Goal: Task Accomplishment & Management: Use online tool/utility

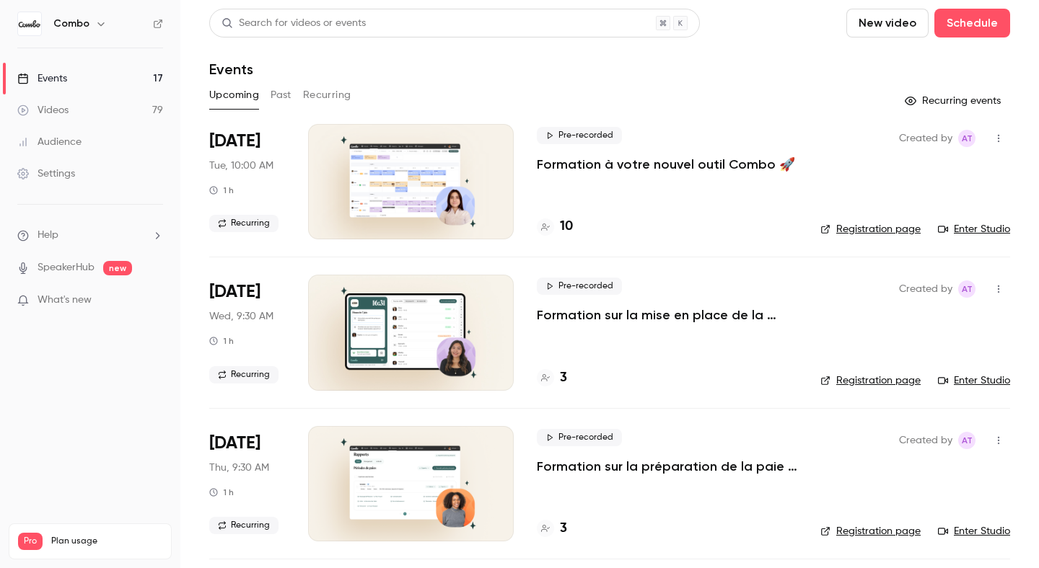
click at [974, 229] on link "Enter Studio" at bounding box center [974, 229] width 72 height 14
click at [560, 219] on h4 "10" at bounding box center [566, 226] width 13 height 19
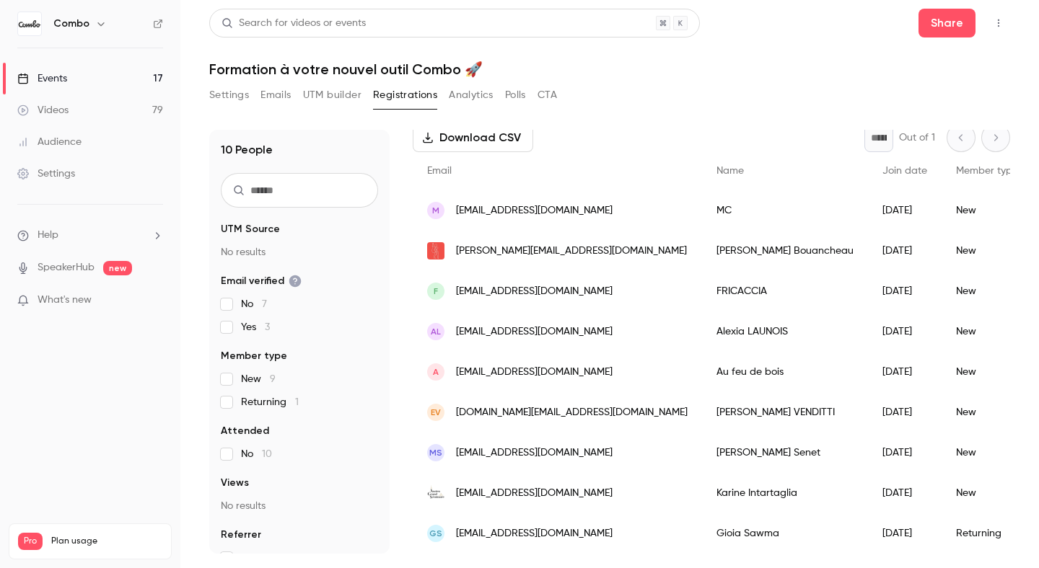
scroll to position [118, 0]
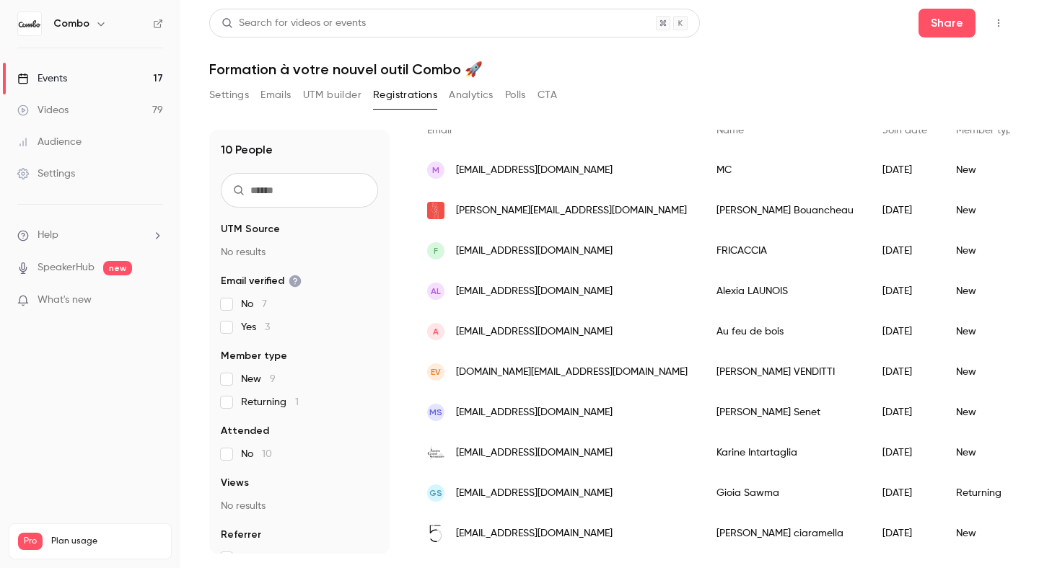
click at [503, 333] on span "[EMAIL_ADDRESS][DOMAIN_NAME]" at bounding box center [534, 332] width 157 height 15
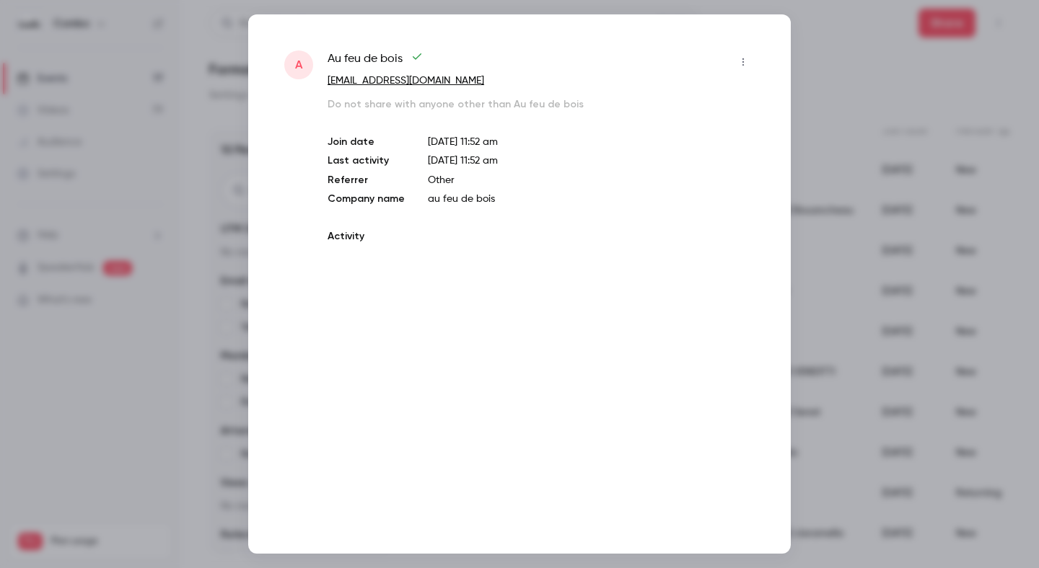
click at [503, 333] on div "A Au feu de bois ludo.aufeudebois@gmail.com Do not share with anyone other than…" at bounding box center [519, 284] width 542 height 540
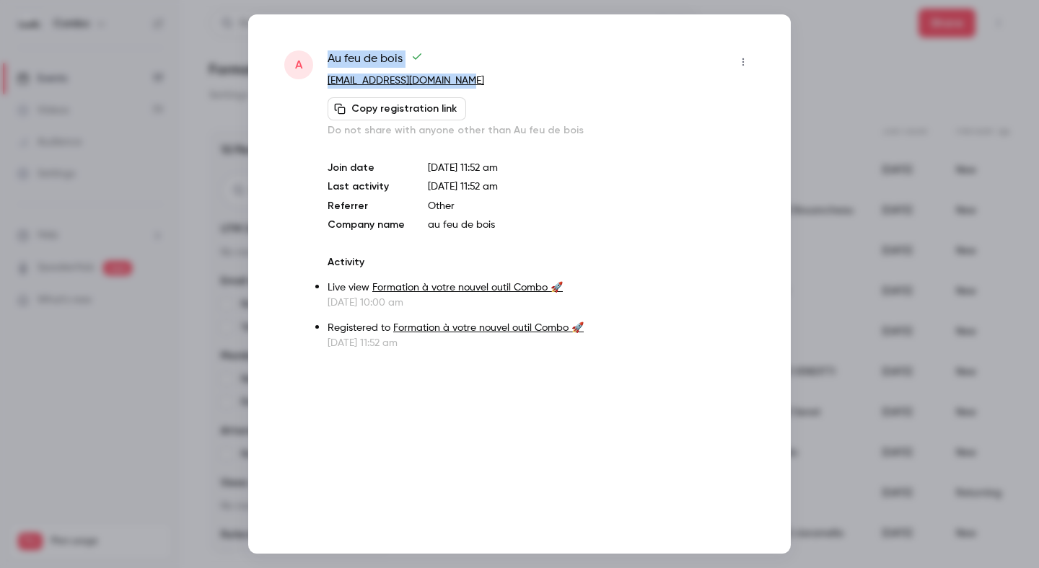
drag, startPoint x: 475, startPoint y: 80, endPoint x: 320, endPoint y: 81, distance: 155.8
click at [320, 81] on div "A Au feu de bois ludo.aufeudebois@gmail.com Copy registration link Do not share…" at bounding box center [519, 200] width 470 height 300
click at [529, 71] on div "Au feu de bois" at bounding box center [540, 61] width 427 height 23
drag, startPoint x: 472, startPoint y: 82, endPoint x: 324, endPoint y: 82, distance: 148.6
click at [324, 82] on div "A Au feu de bois ludo.aufeudebois@gmail.com Copy registration link Do not share…" at bounding box center [519, 200] width 470 height 300
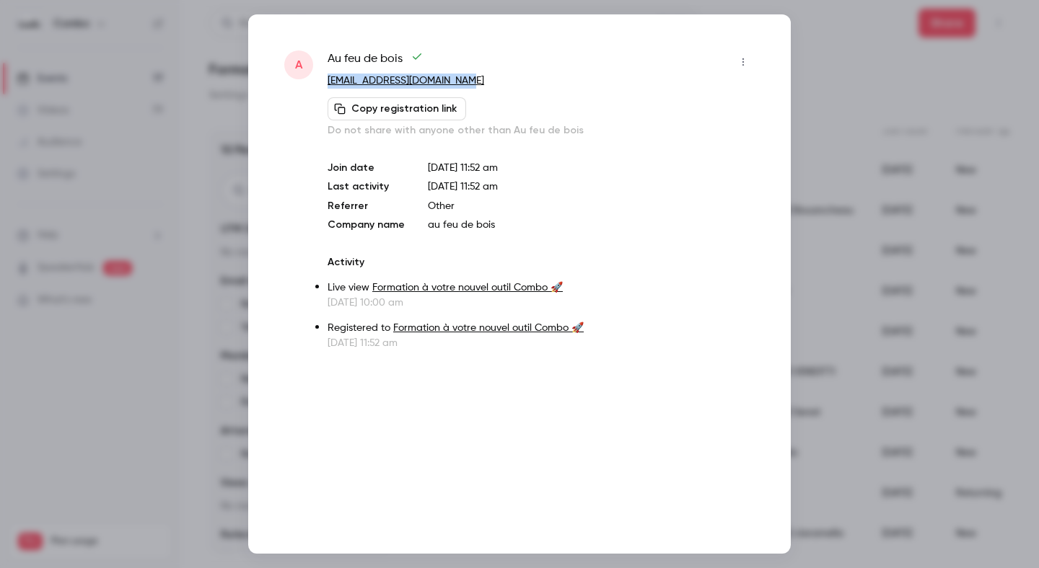
copy link "[EMAIL_ADDRESS][DOMAIN_NAME]"
click at [846, 45] on div at bounding box center [519, 284] width 1039 height 568
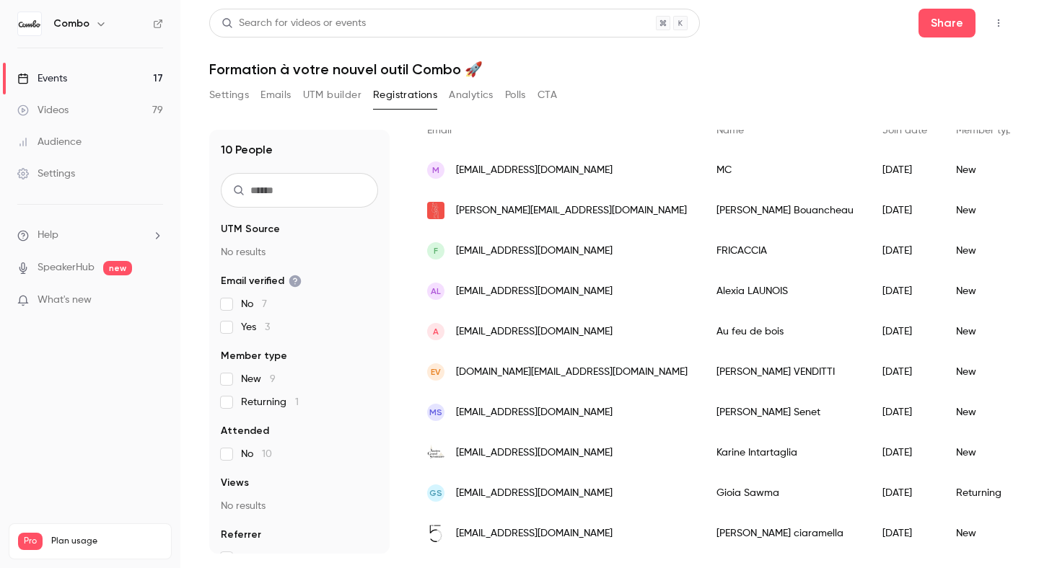
scroll to position [108, 0]
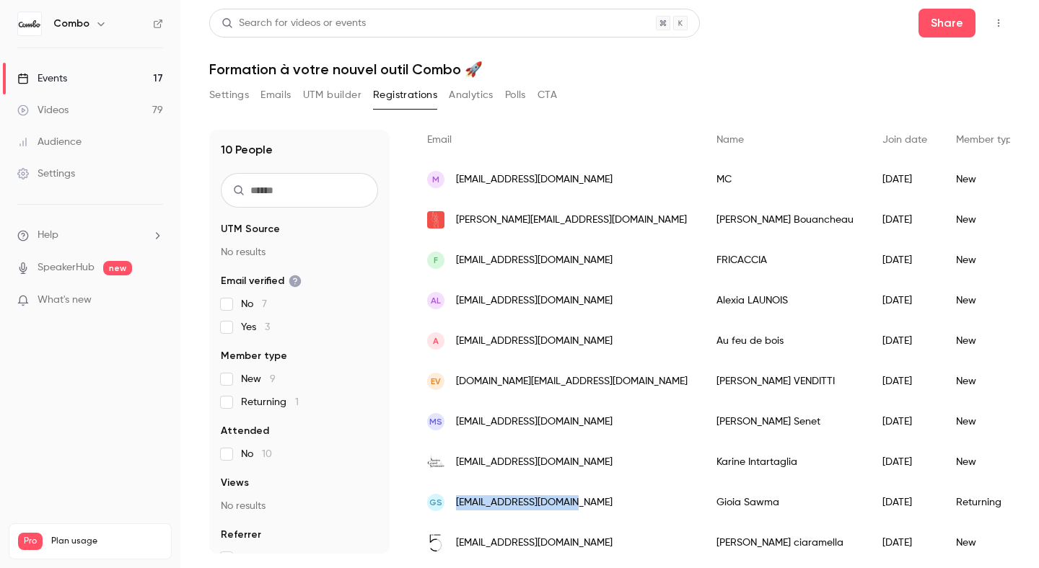
drag, startPoint x: 571, startPoint y: 508, endPoint x: 454, endPoint y: 508, distance: 116.1
click at [454, 508] on div "GS admin@localinoparis.fr" at bounding box center [557, 503] width 289 height 40
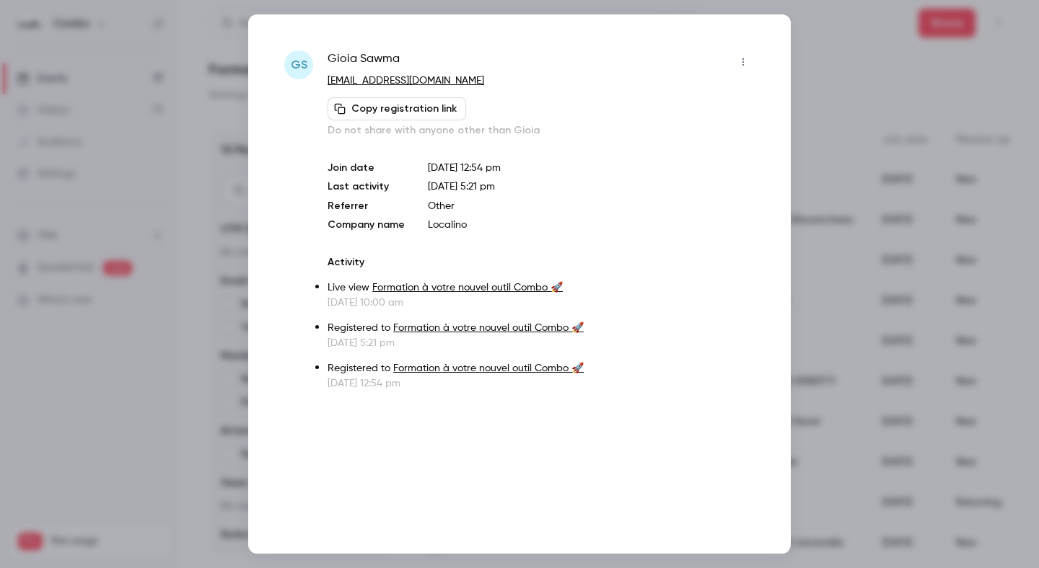
copy span "[EMAIL_ADDRESS][DOMAIN_NAME]"
drag, startPoint x: 400, startPoint y: 65, endPoint x: 327, endPoint y: 65, distance: 72.1
click at [327, 65] on div "Gioia Sawma" at bounding box center [540, 61] width 427 height 23
copy span "Gioia Sawma"
click at [907, 144] on div at bounding box center [519, 284] width 1039 height 568
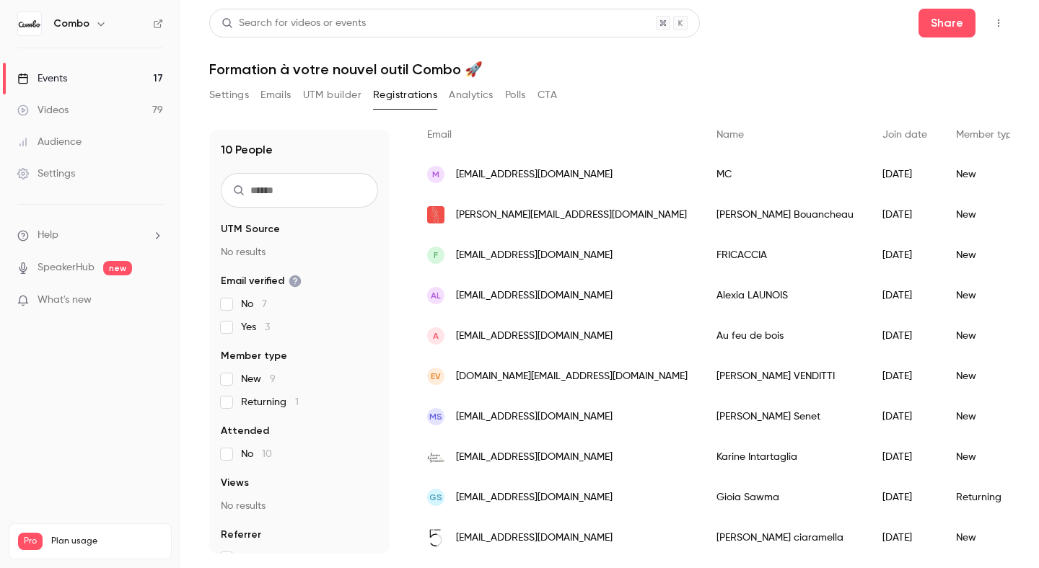
scroll to position [118, 0]
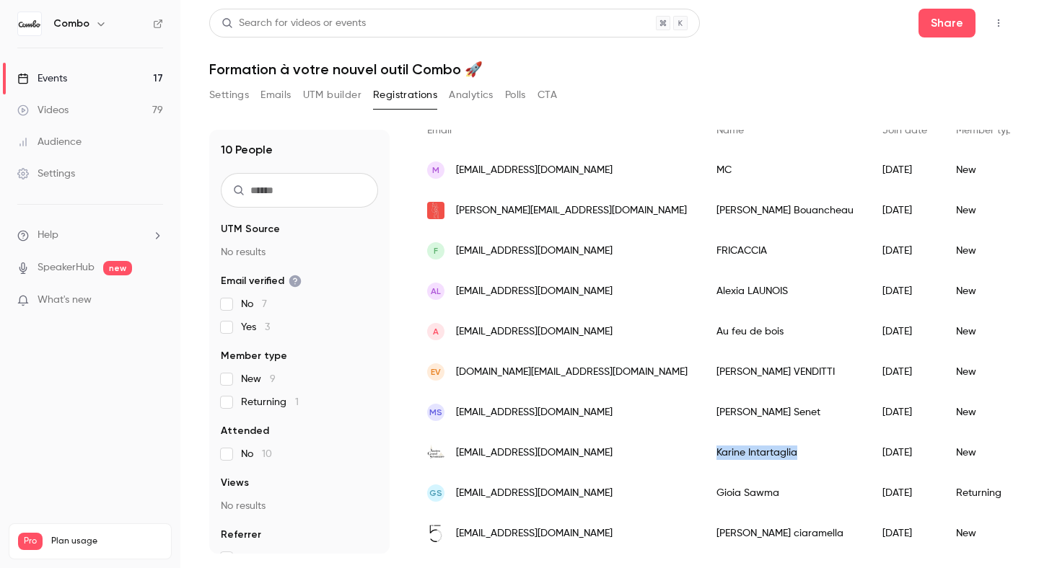
copy div "Karine Intartaglia"
drag, startPoint x: 733, startPoint y: 453, endPoint x: 647, endPoint y: 455, distance: 85.9
click at [702, 455] on div "Karine Intartaglia" at bounding box center [785, 453] width 166 height 40
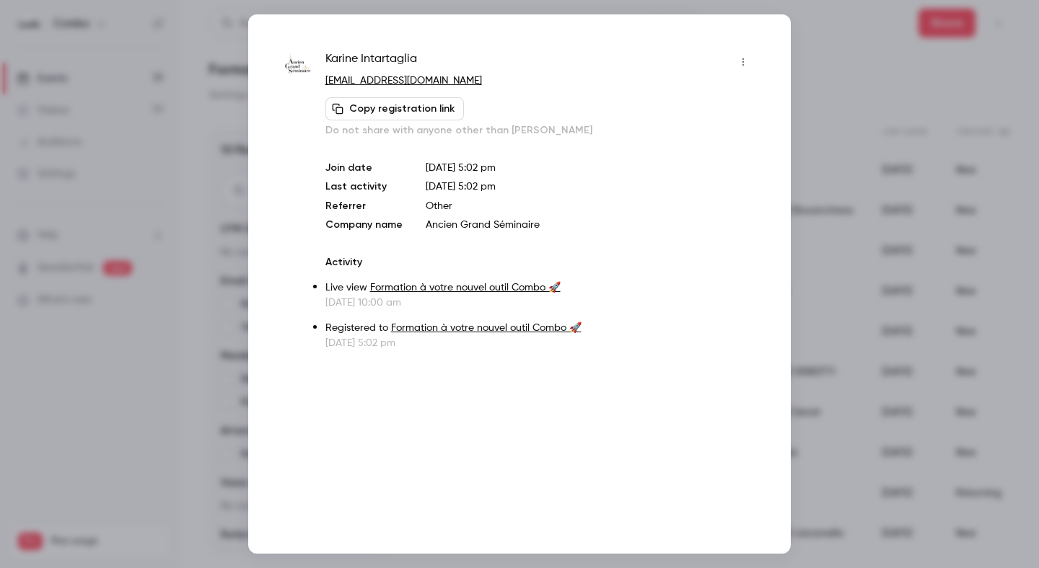
click at [834, 75] on div at bounding box center [519, 284] width 1039 height 568
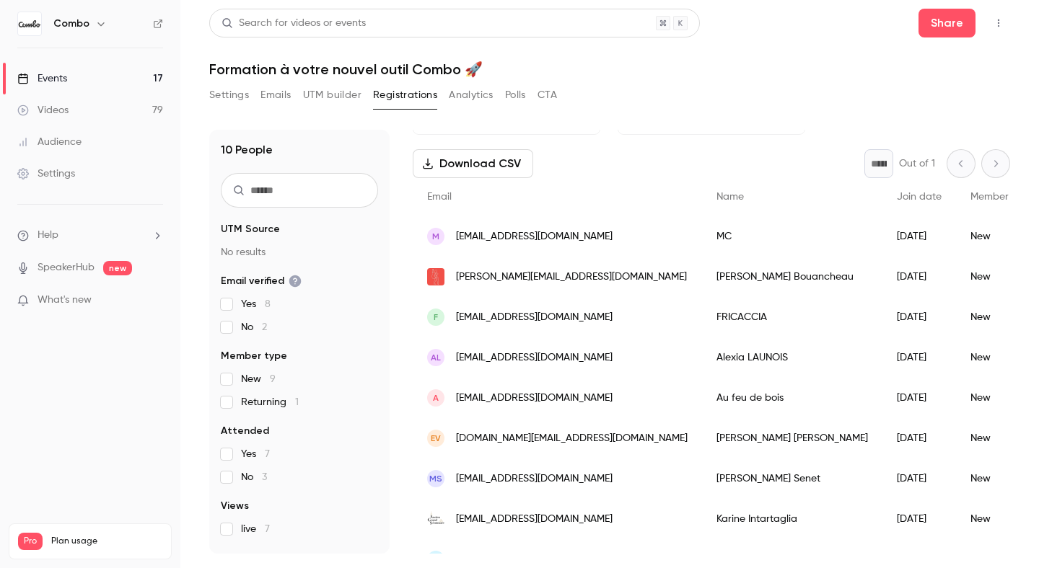
scroll to position [72, 0]
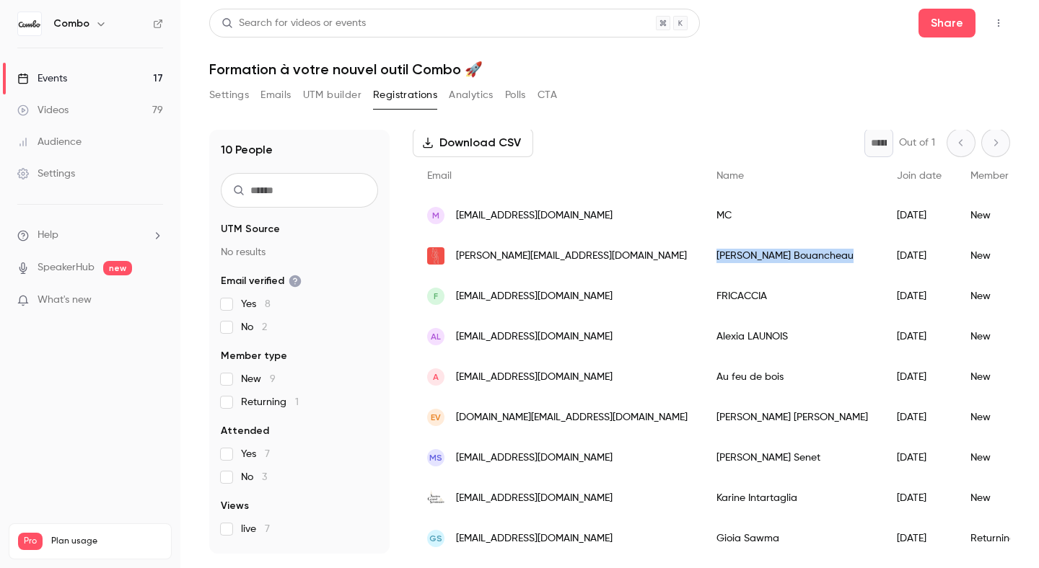
copy div "Matthieu Bouancheau"
drag, startPoint x: 753, startPoint y: 257, endPoint x: 646, endPoint y: 257, distance: 106.7
click at [702, 257] on div "Matthieu Bouancheau" at bounding box center [792, 256] width 180 height 40
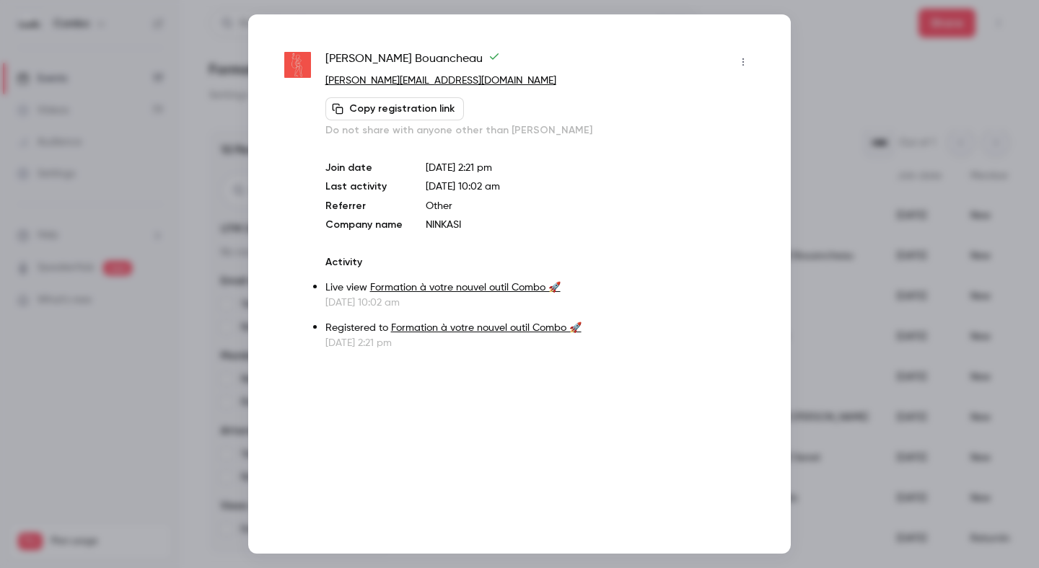
click at [789, 48] on div "Matthieu Bouancheau matthieu.bouancheau@ninkasi.fr Copy registration link Do no…" at bounding box center [519, 284] width 542 height 540
click at [816, 58] on div at bounding box center [519, 284] width 1039 height 568
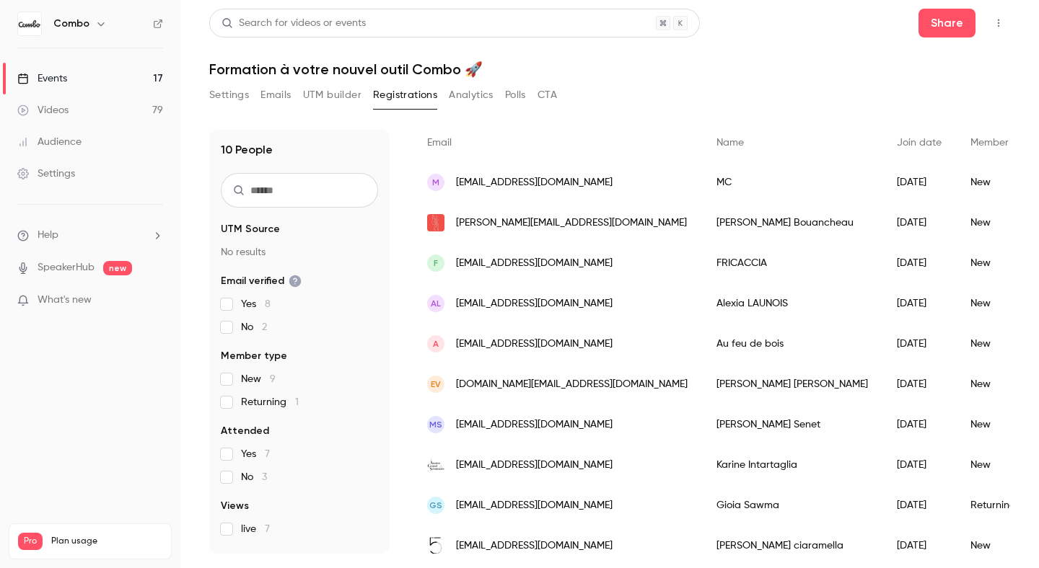
scroll to position [118, 0]
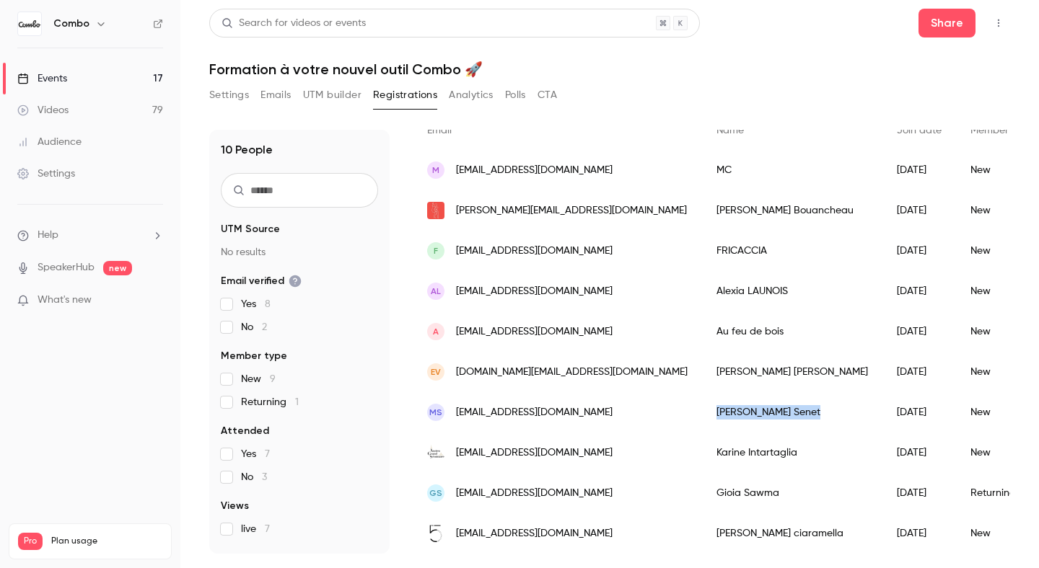
copy div "Marie Senet"
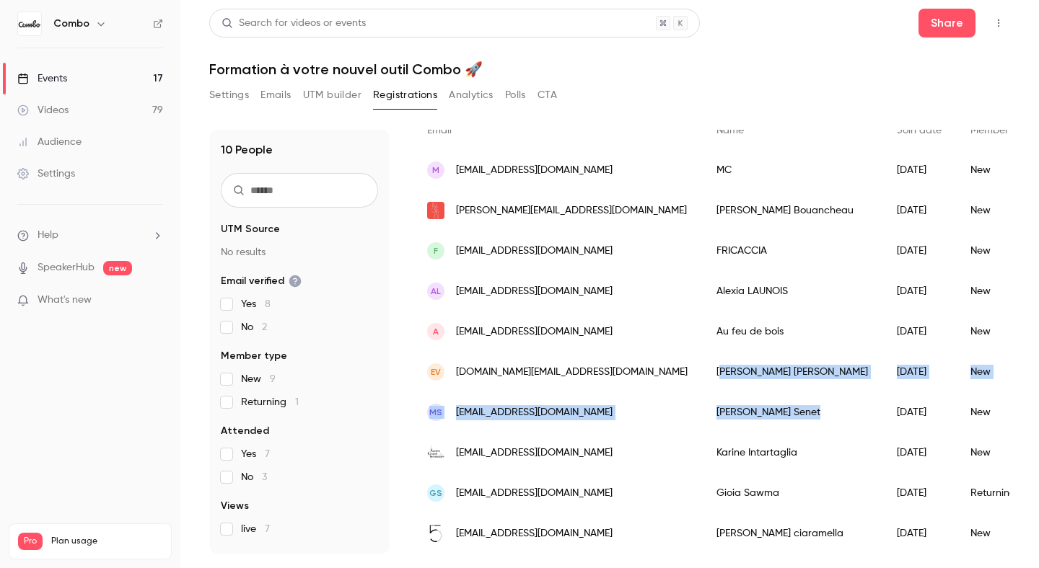
drag, startPoint x: 705, startPoint y: 409, endPoint x: 651, endPoint y: 366, distance: 69.8
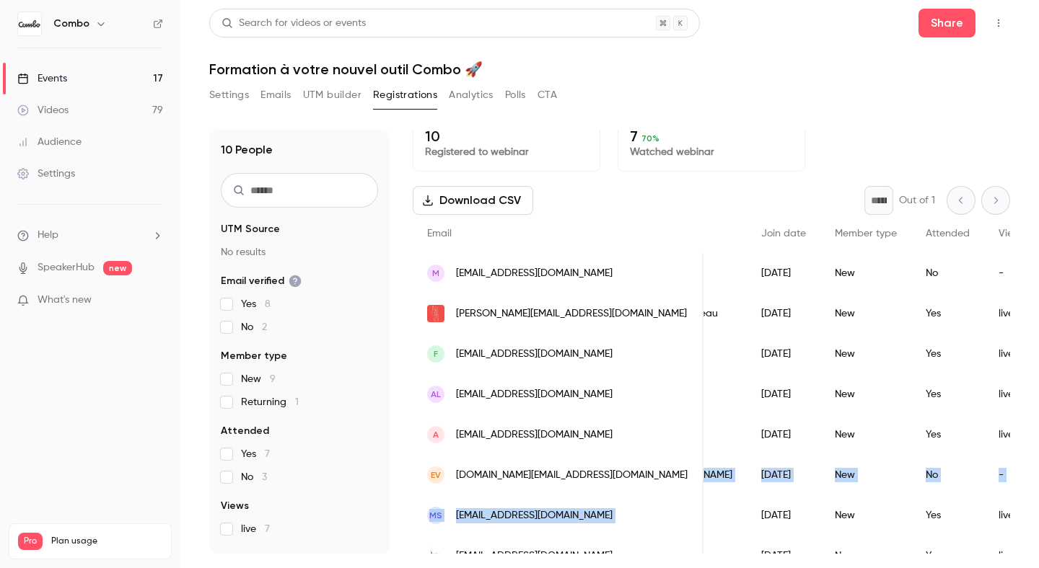
scroll to position [0, 141]
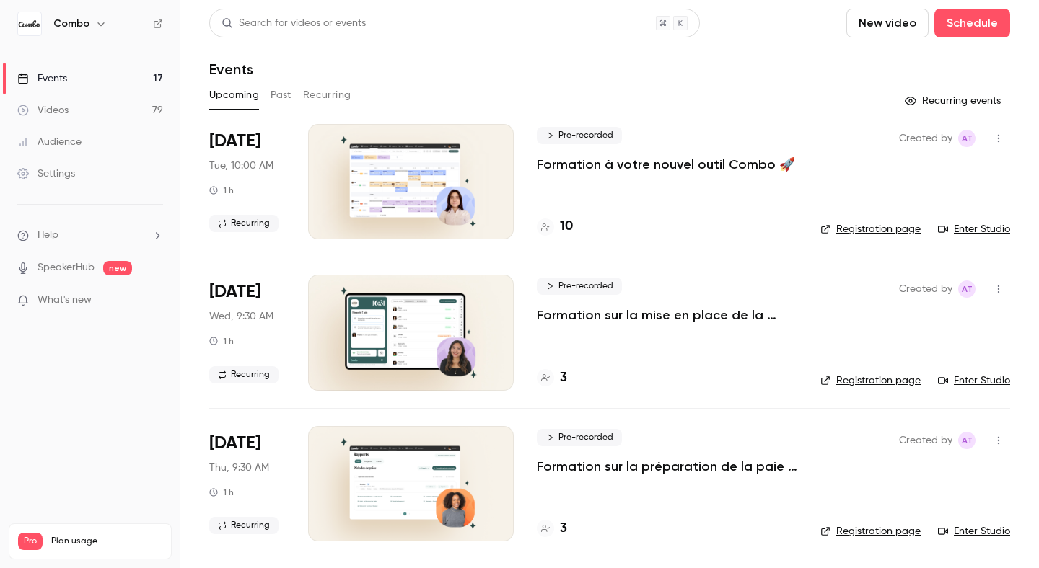
click at [555, 225] on div "10" at bounding box center [555, 226] width 36 height 19
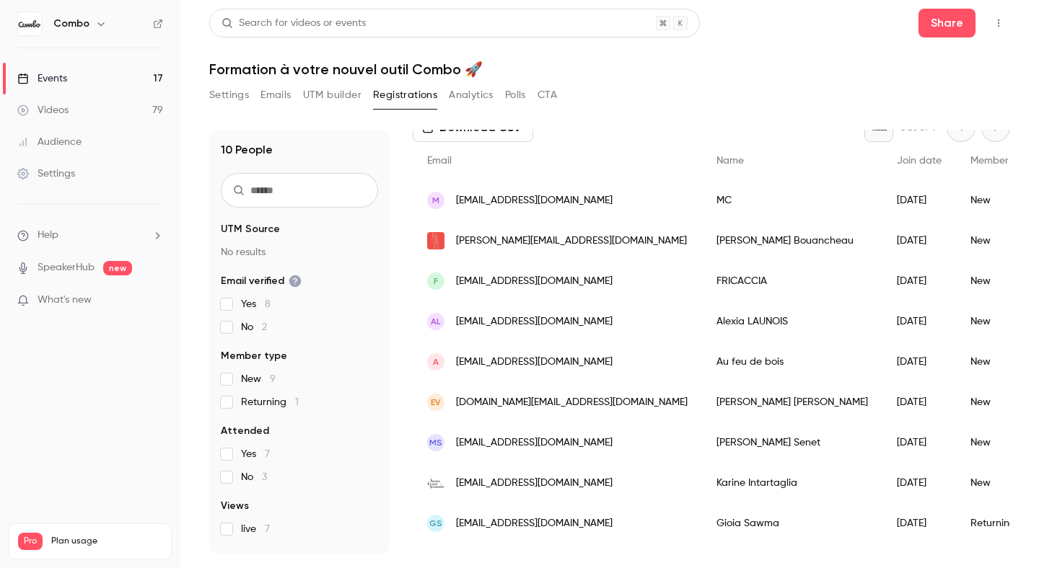
scroll to position [91, 0]
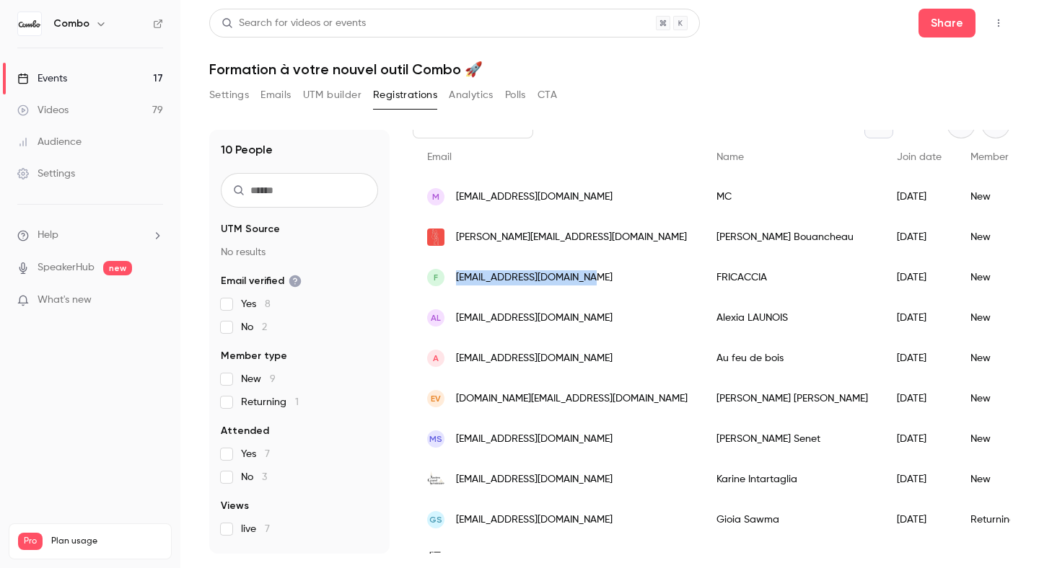
copy span "[EMAIL_ADDRESS][DOMAIN_NAME]"
drag, startPoint x: 585, startPoint y: 279, endPoint x: 454, endPoint y: 278, distance: 130.6
click at [454, 278] on div "F [EMAIL_ADDRESS][DOMAIN_NAME]" at bounding box center [557, 277] width 289 height 40
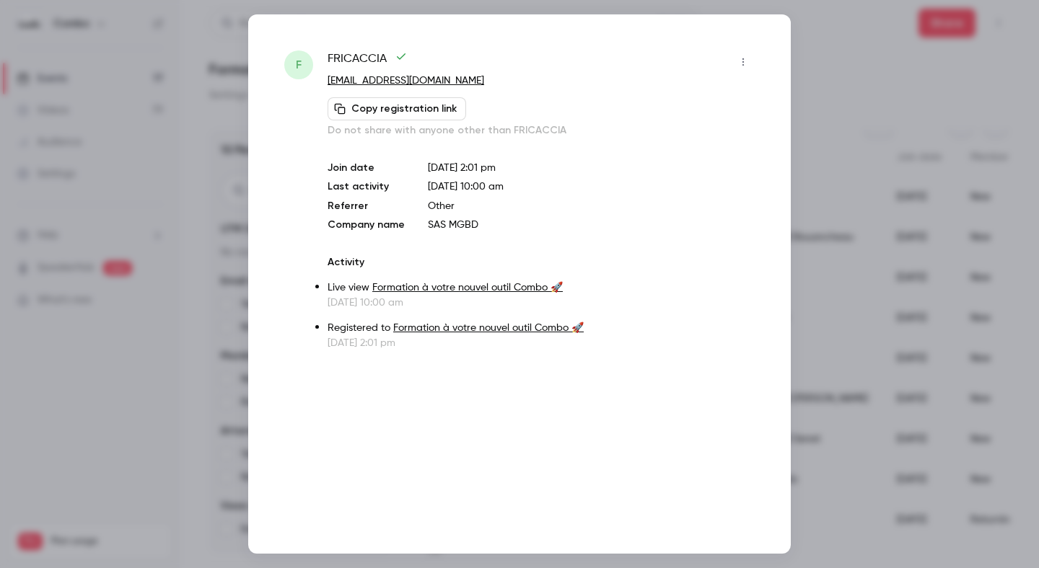
click at [849, 103] on div at bounding box center [519, 284] width 1039 height 568
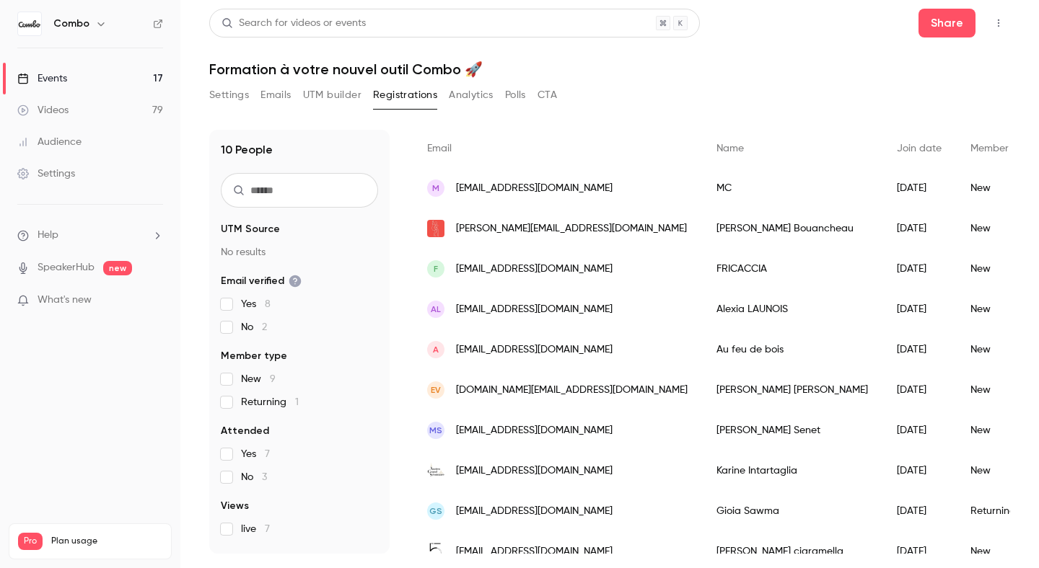
scroll to position [97, 0]
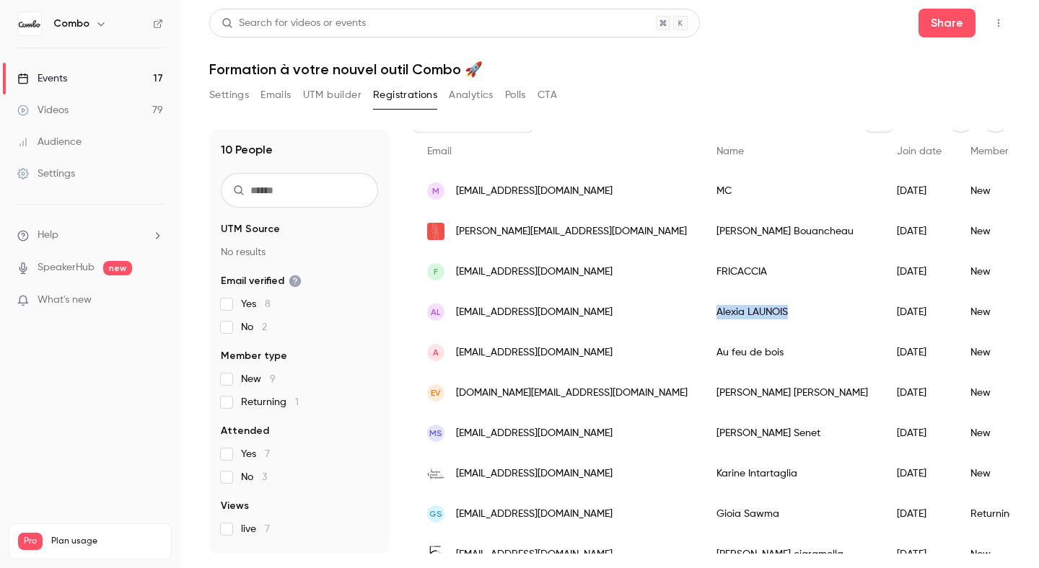
copy div "[PERSON_NAME]"
drag, startPoint x: 721, startPoint y: 314, endPoint x: 646, endPoint y: 314, distance: 74.3
click at [702, 314] on div "[PERSON_NAME]" at bounding box center [792, 312] width 180 height 40
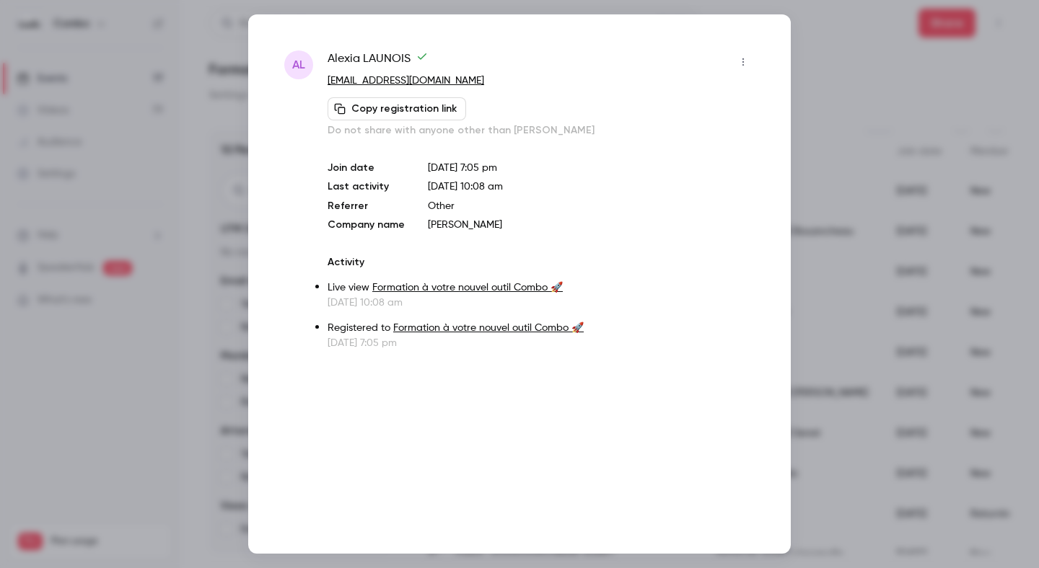
click at [873, 176] on div at bounding box center [519, 284] width 1039 height 568
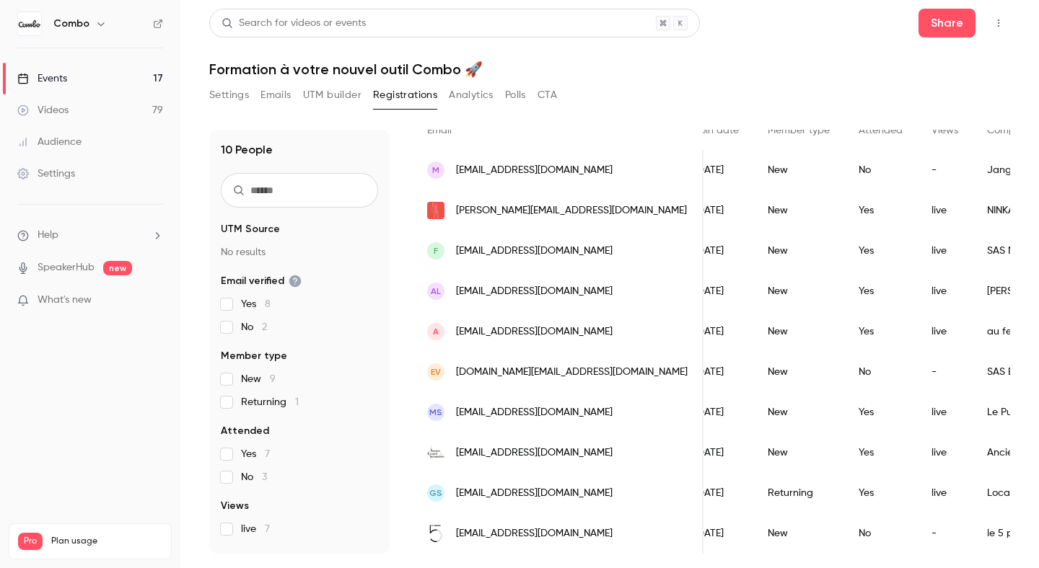
scroll to position [0, 0]
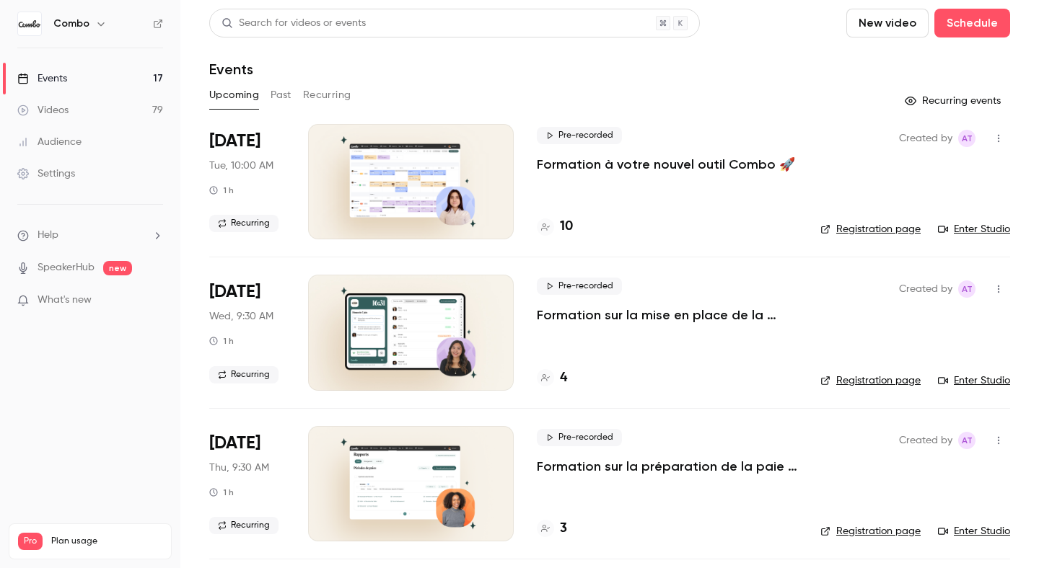
click at [571, 227] on h4 "10" at bounding box center [566, 226] width 13 height 19
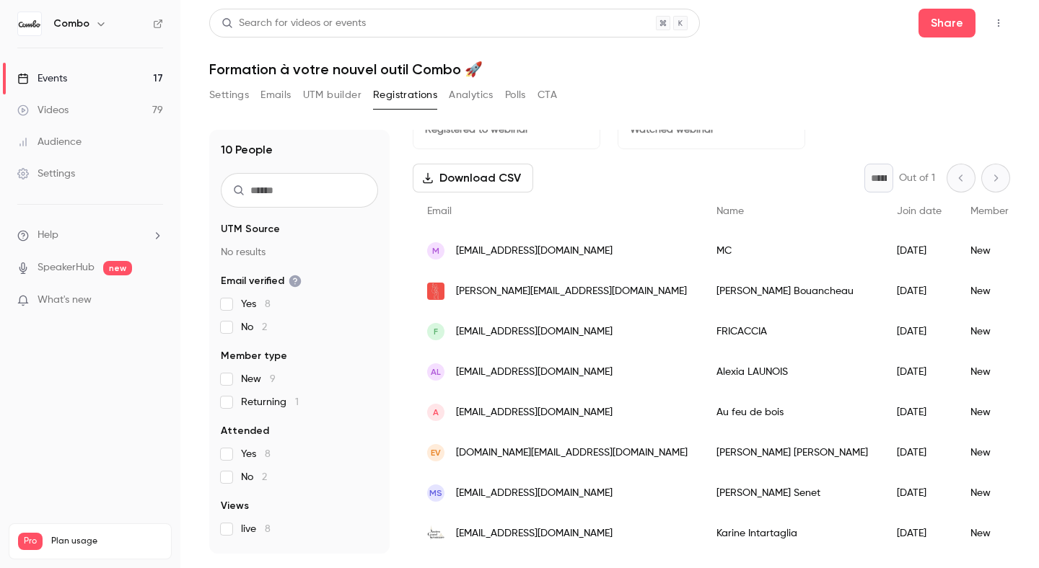
scroll to position [36, 0]
click at [544, 252] on span "[EMAIL_ADDRESS][DOMAIN_NAME]" at bounding box center [534, 252] width 157 height 15
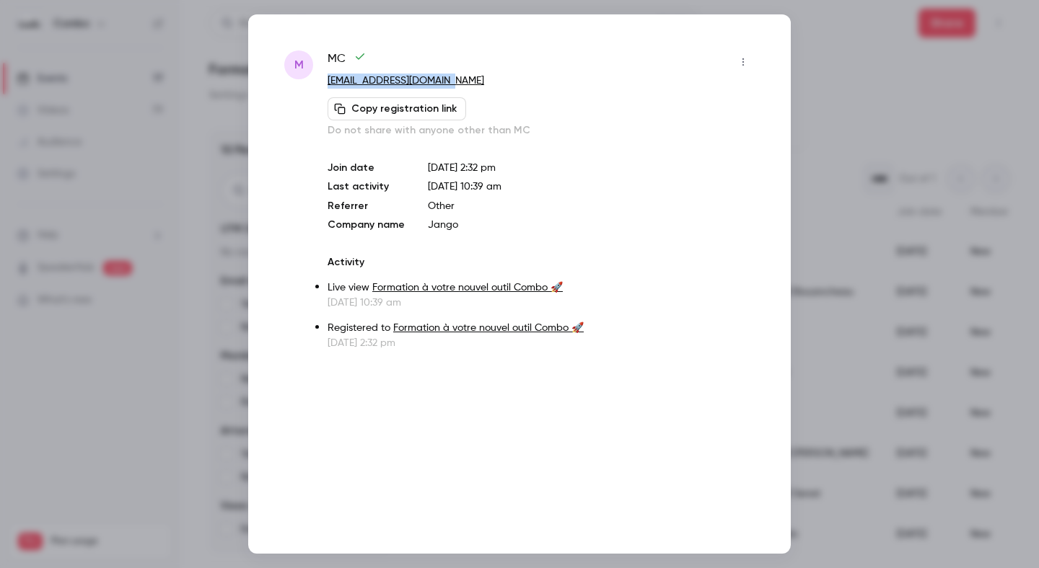
copy link "[EMAIL_ADDRESS][DOMAIN_NAME]"
drag, startPoint x: 459, startPoint y: 82, endPoint x: 326, endPoint y: 82, distance: 132.7
click at [326, 82] on div "M MC mcolaneri1991@gmail.com Copy registration link Do not share with anyone ot…" at bounding box center [519, 200] width 470 height 300
